Goal: Information Seeking & Learning: Learn about a topic

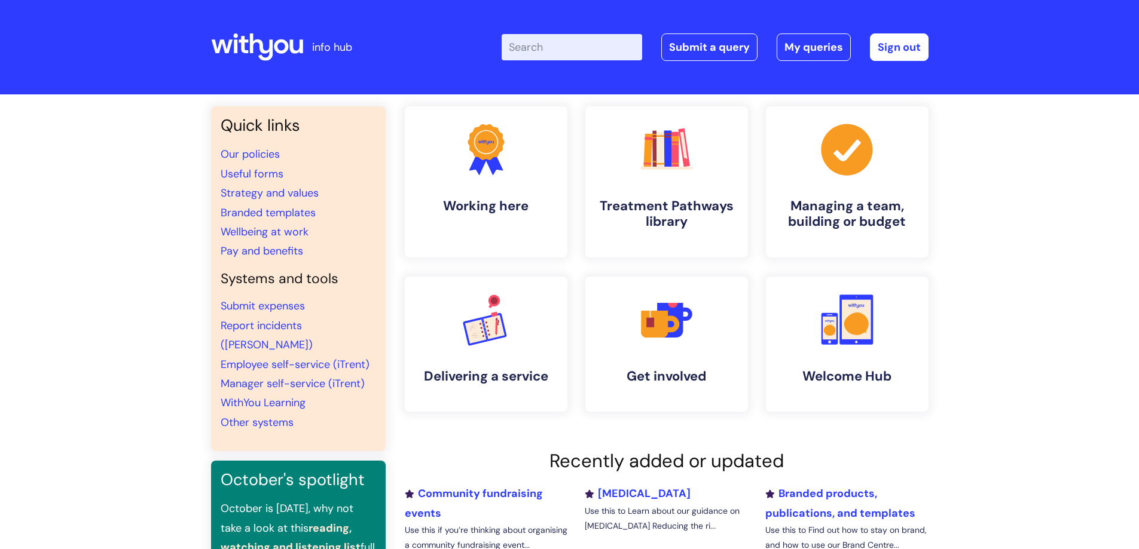
click at [579, 45] on input "Enter your search term here..." at bounding box center [572, 47] width 140 height 26
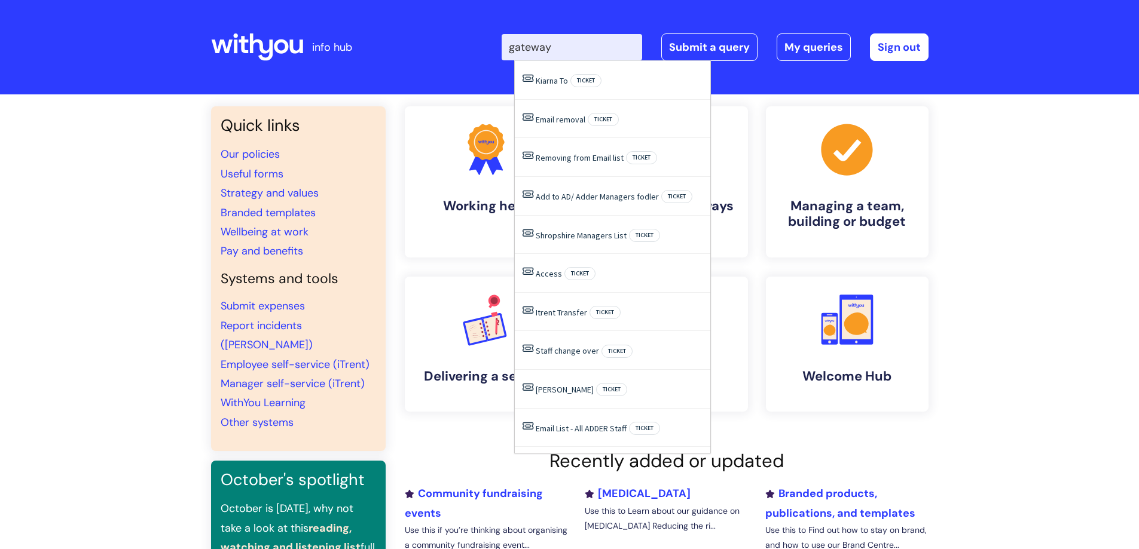
type input "gateway"
click button "Search" at bounding box center [0, 0] width 0 height 0
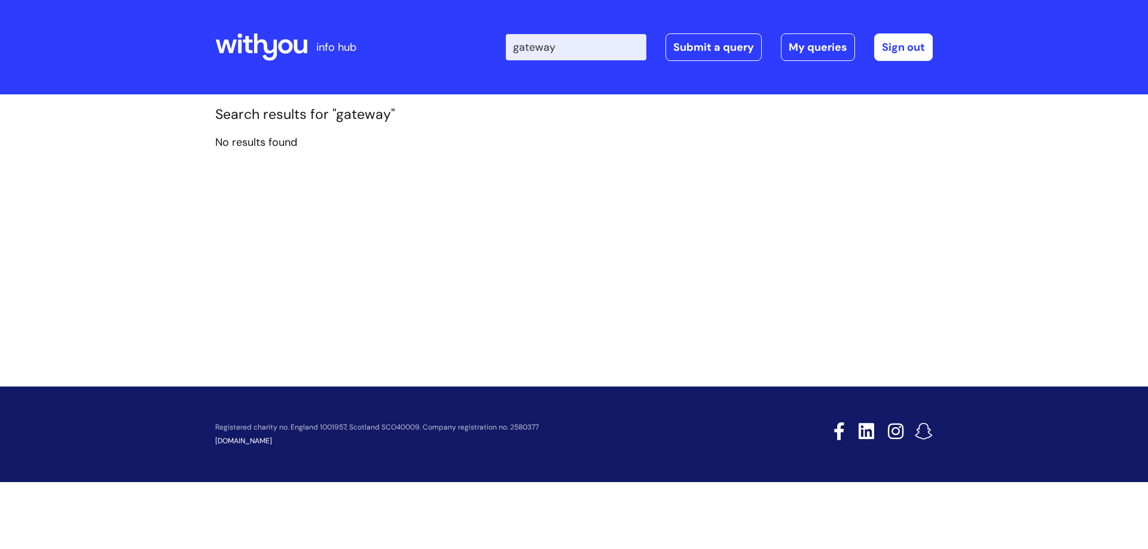
drag, startPoint x: 577, startPoint y: 44, endPoint x: 462, endPoint y: 48, distance: 114.9
click at [464, 50] on div "Enter your search term here... gateway Search Submit a query My queries Welcome…" at bounding box center [662, 47] width 539 height 71
type input "level 3"
click button "Search" at bounding box center [0, 0] width 0 height 0
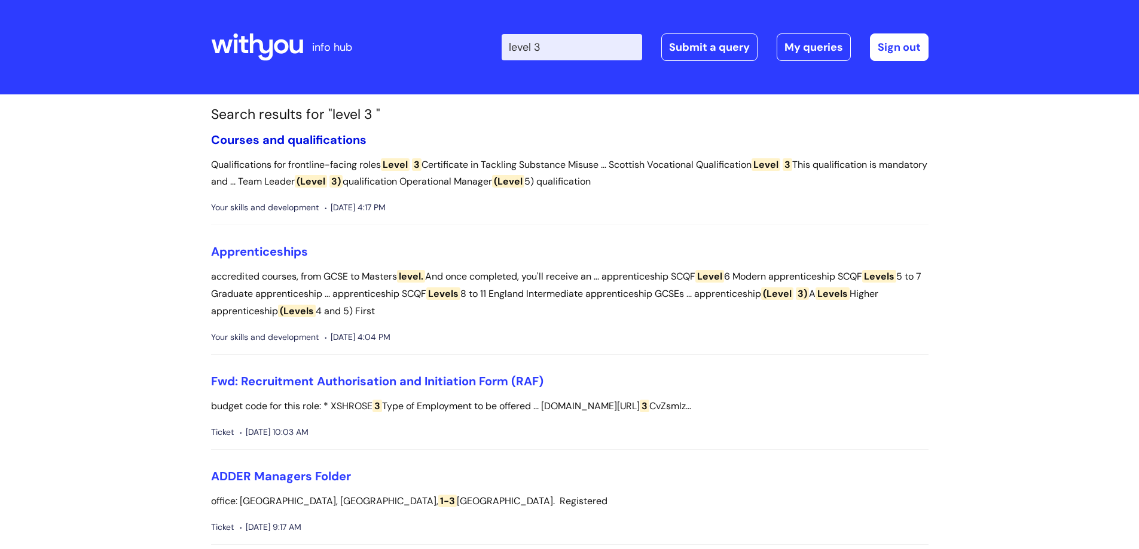
click at [307, 137] on link "Courses and qualifications" at bounding box center [288, 140] width 155 height 16
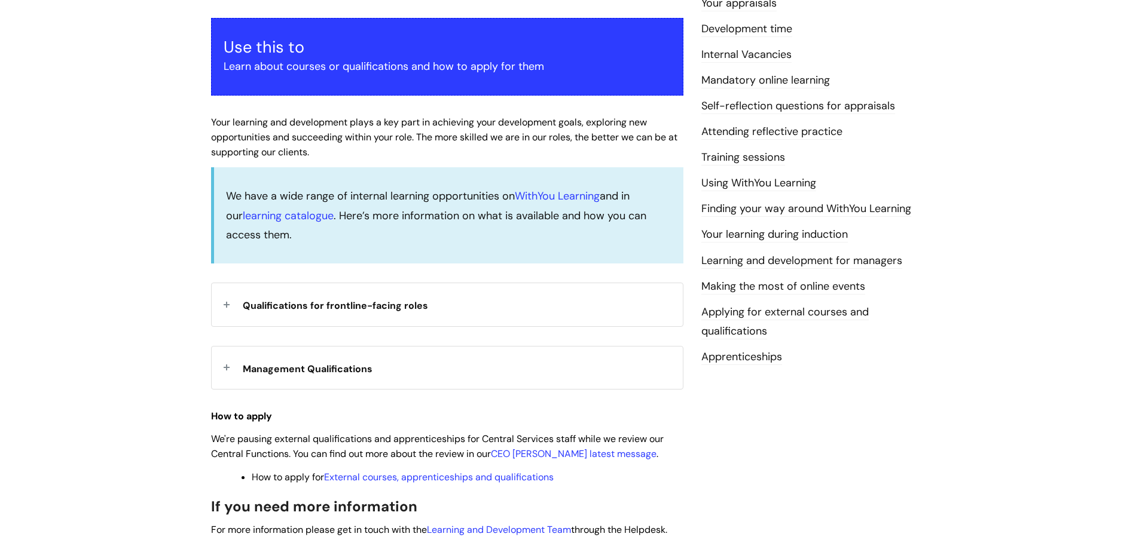
scroll to position [239, 0]
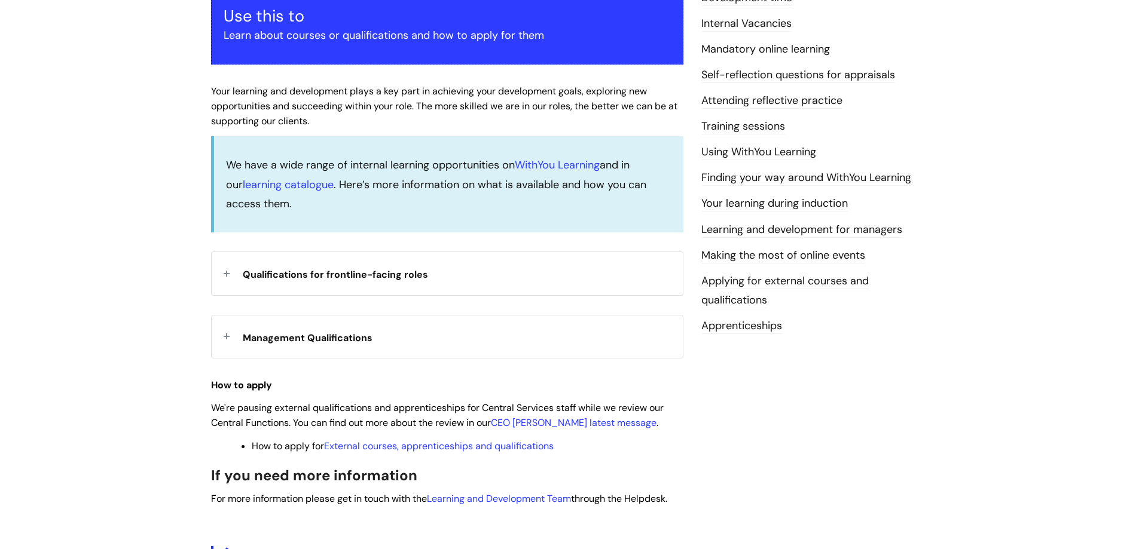
click at [236, 276] on div "Qualifications for frontline-facing roles" at bounding box center [447, 273] width 471 height 42
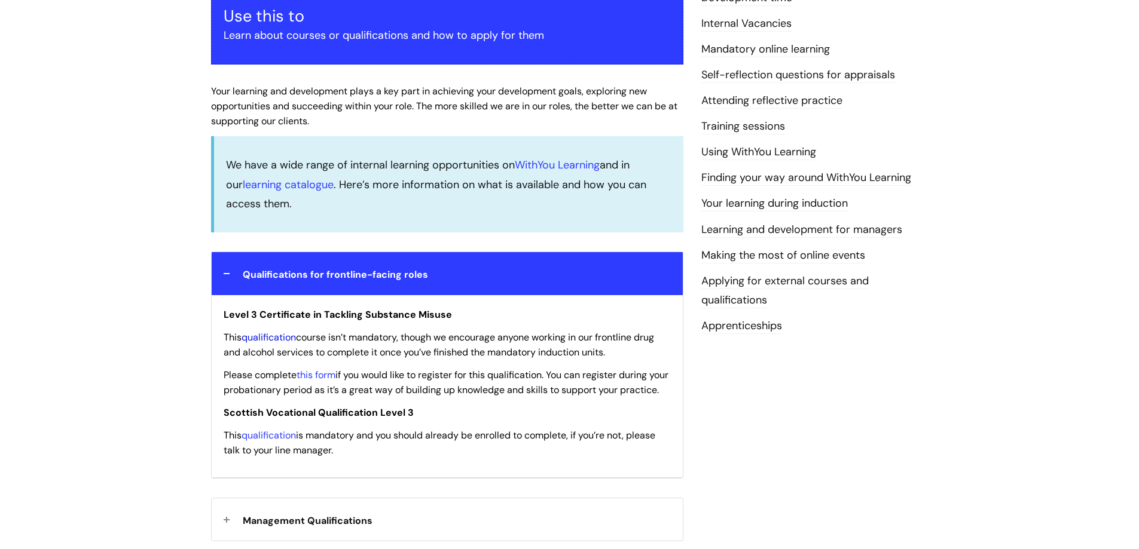
click at [278, 337] on link "qualification" at bounding box center [269, 337] width 54 height 13
click at [226, 270] on div "Qualifications for frontline-facing roles" at bounding box center [447, 273] width 471 height 42
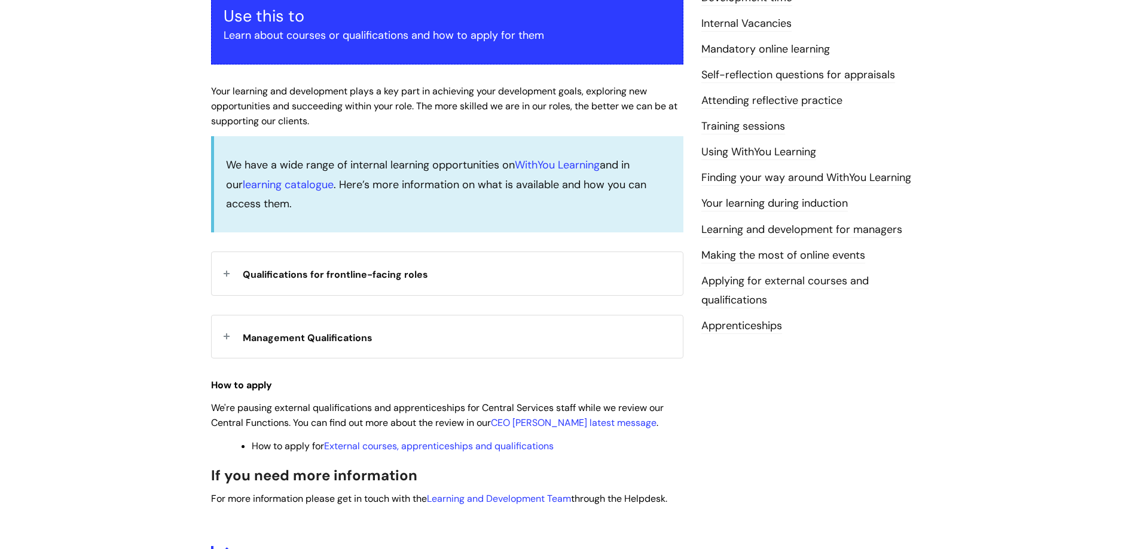
click at [226, 270] on div "Qualifications for frontline-facing roles" at bounding box center [447, 273] width 471 height 42
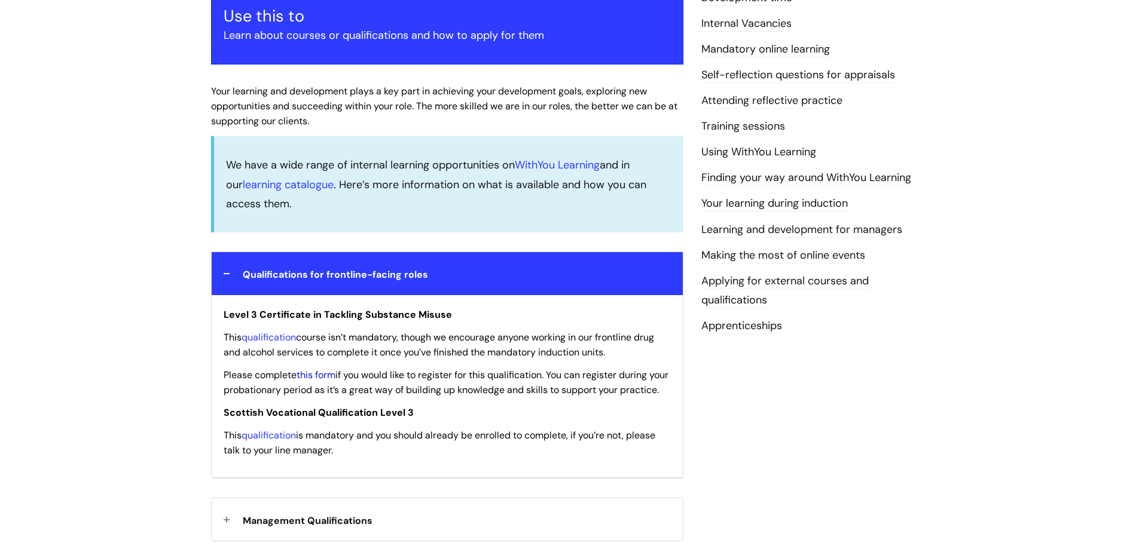
click at [310, 372] on link "this form" at bounding box center [316, 375] width 39 height 13
click at [276, 334] on link "qualification" at bounding box center [269, 337] width 54 height 13
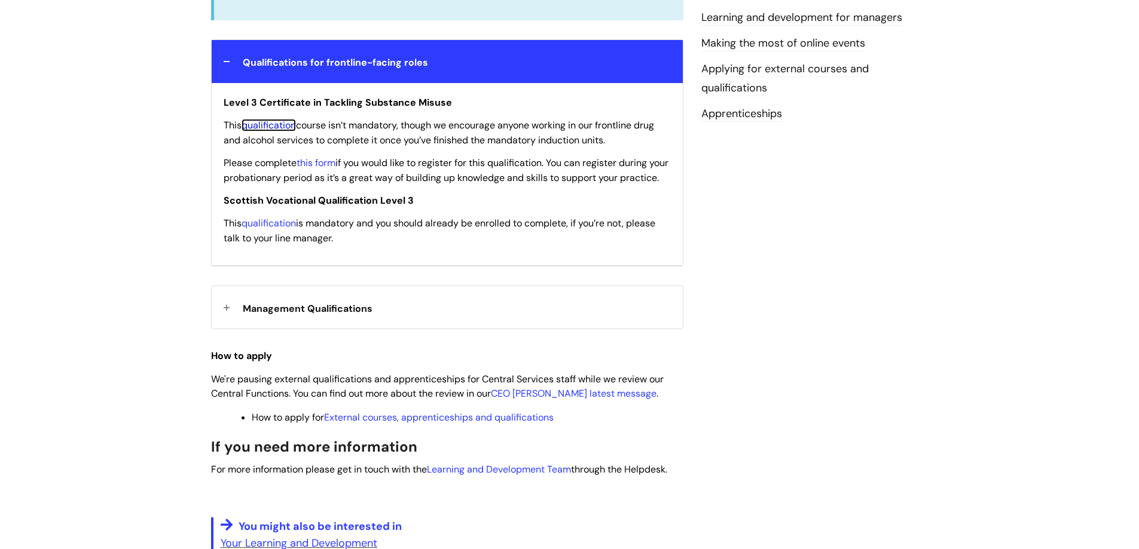
scroll to position [478, 0]
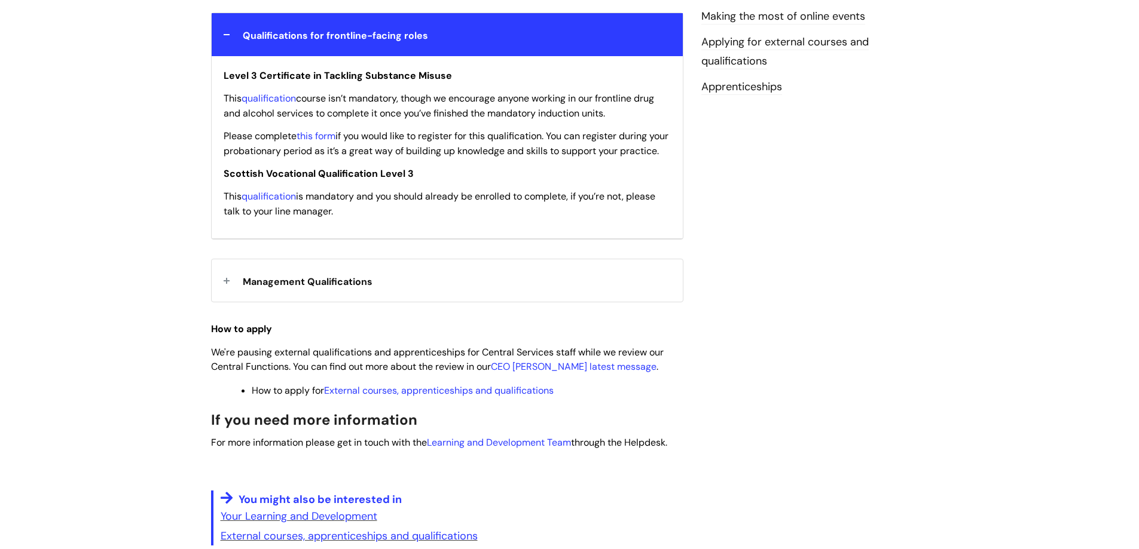
click at [229, 295] on div "Management Qualifications" at bounding box center [447, 280] width 471 height 42
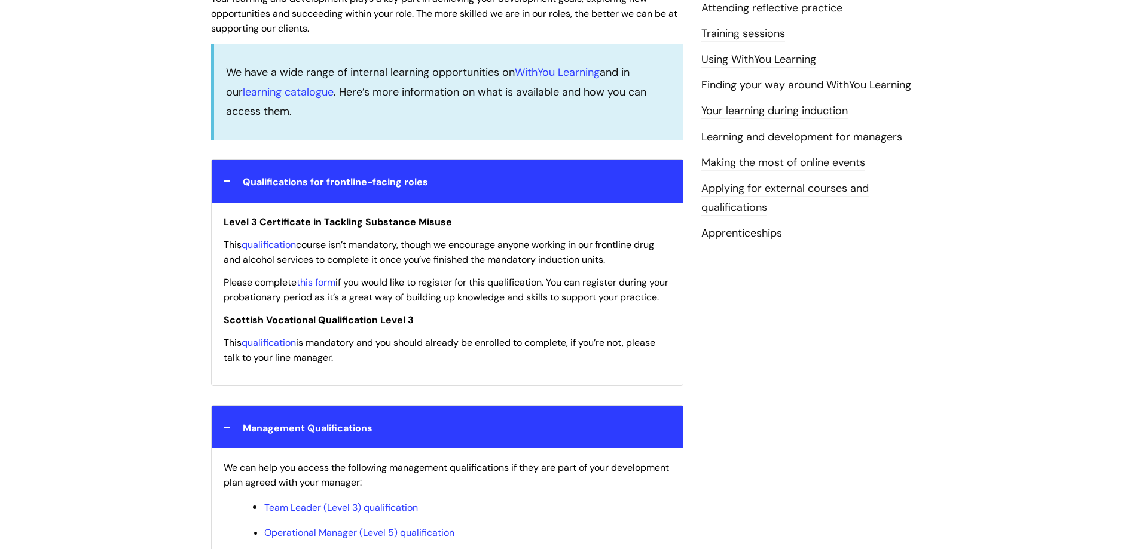
scroll to position [359, 0]
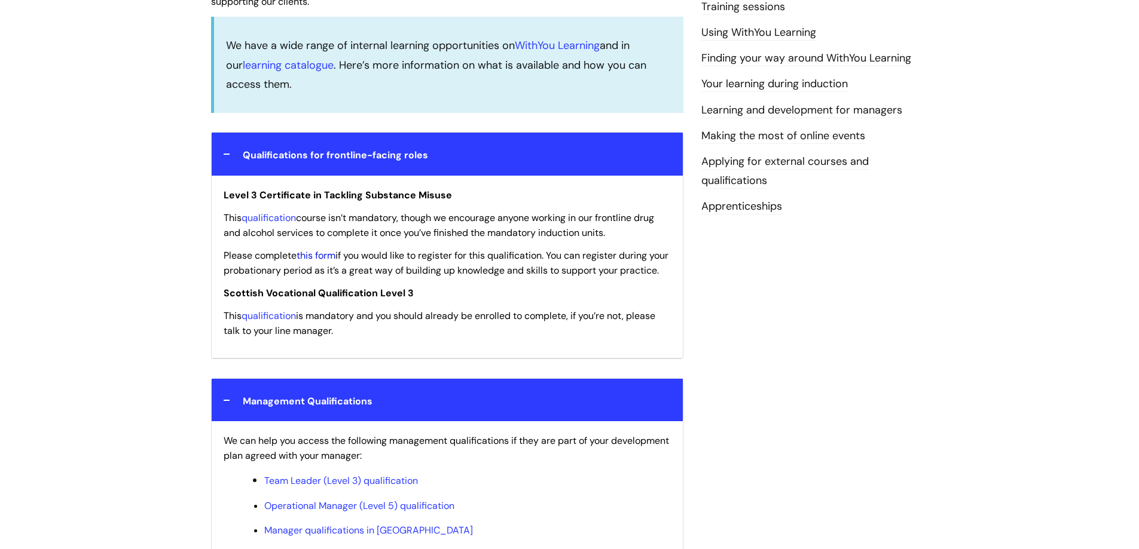
click at [318, 253] on link "this form" at bounding box center [316, 255] width 39 height 13
click at [273, 216] on link "qualification" at bounding box center [269, 218] width 54 height 13
click at [282, 219] on link "qualification" at bounding box center [269, 218] width 54 height 13
click at [320, 258] on link "this form" at bounding box center [316, 255] width 39 height 13
